Goal: Task Accomplishment & Management: Use online tool/utility

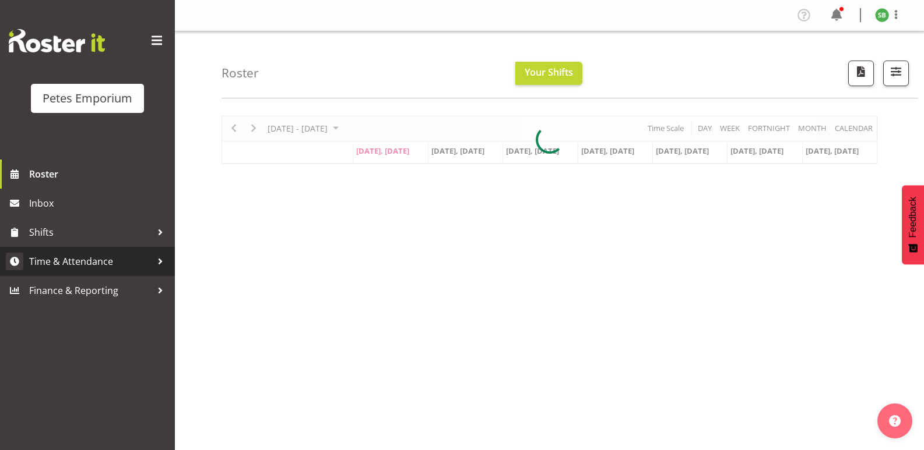
click at [79, 266] on span "Time & Attendance" at bounding box center [90, 261] width 122 height 17
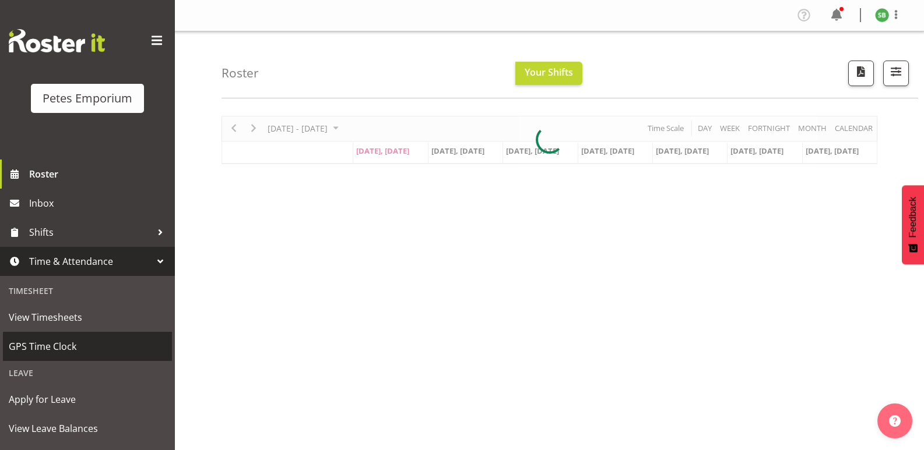
click at [46, 345] on span "GPS Time Clock" at bounding box center [87, 346] width 157 height 17
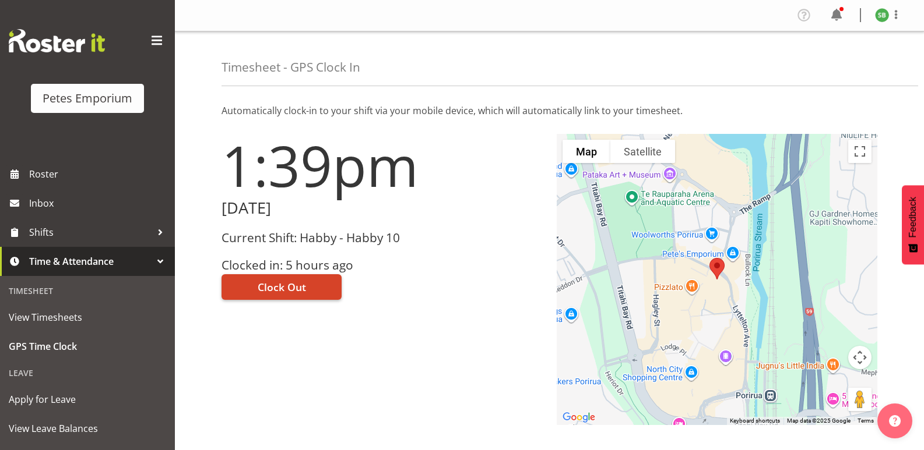
click at [293, 275] on button "Clock Out" at bounding box center [281, 287] width 120 height 26
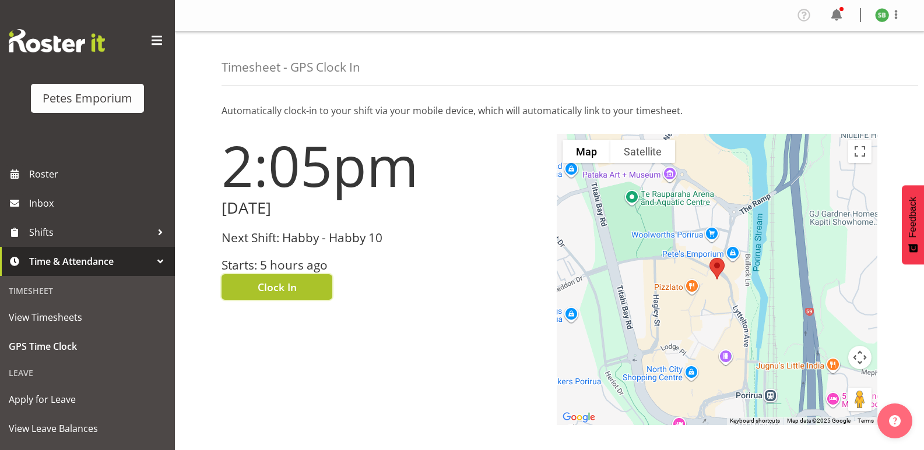
click at [274, 280] on span "Clock In" at bounding box center [277, 287] width 39 height 15
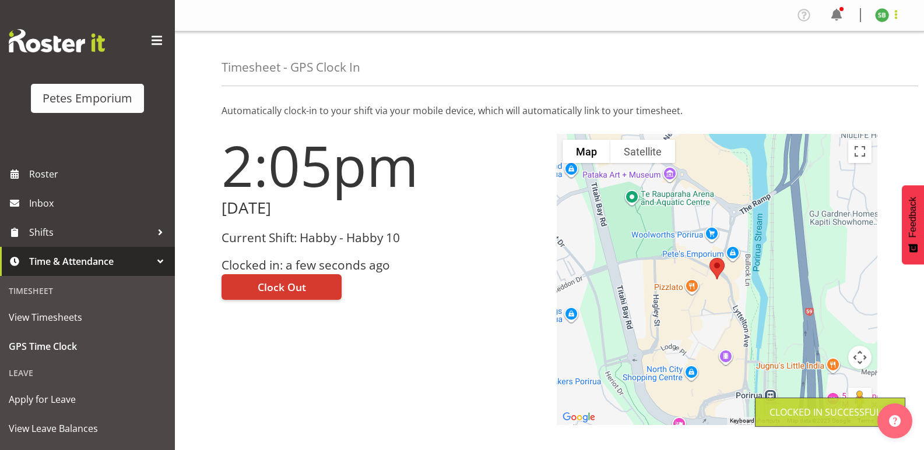
click at [893, 16] on span at bounding box center [896, 15] width 14 height 14
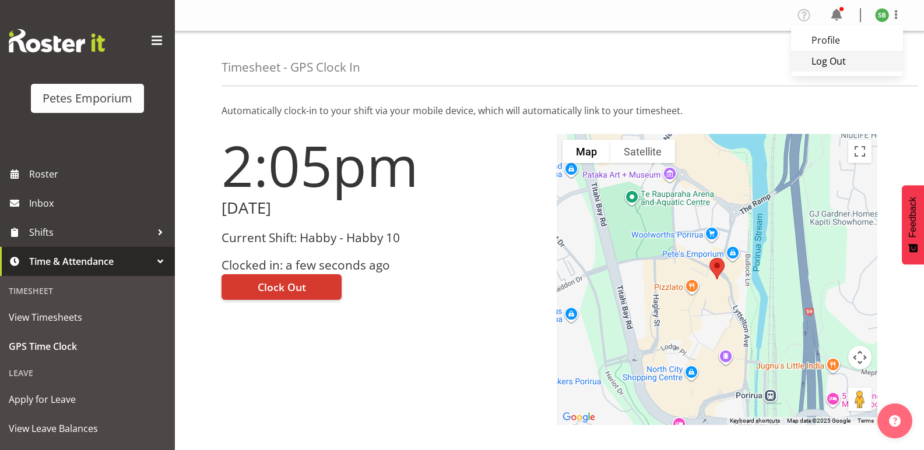
click at [822, 69] on link "Log Out" at bounding box center [847, 61] width 112 height 21
